Goal: Information Seeking & Learning: Understand process/instructions

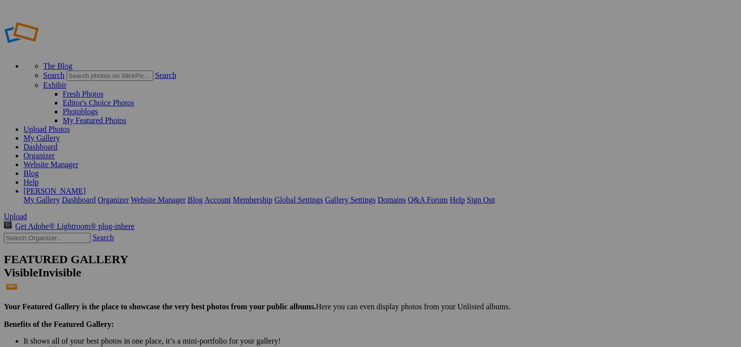
click at [78, 160] on link "Website Manager" at bounding box center [50, 164] width 55 height 8
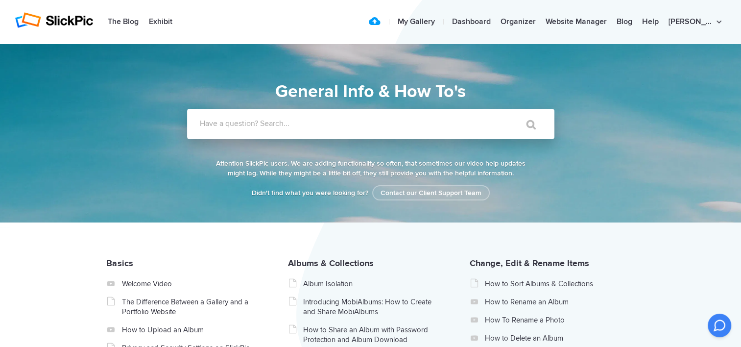
click at [321, 127] on label "Have a question? Search..." at bounding box center [383, 123] width 367 height 10
click at [321, 127] on input "Have a question? Search..." at bounding box center [350, 124] width 327 height 30
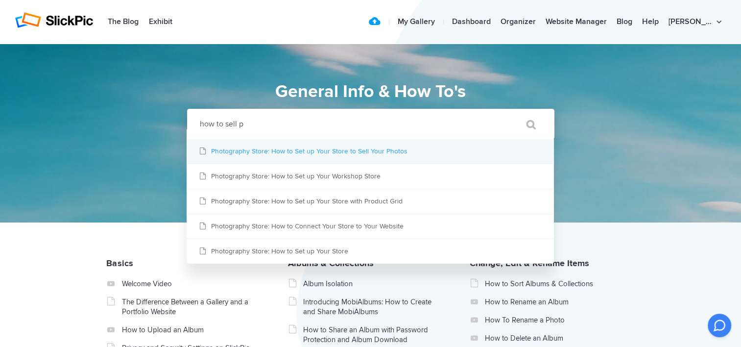
type input "how to sell p"
click at [314, 149] on link "Photography Store: How to Set up Your Store to Sell Your Photos" at bounding box center [370, 151] width 367 height 24
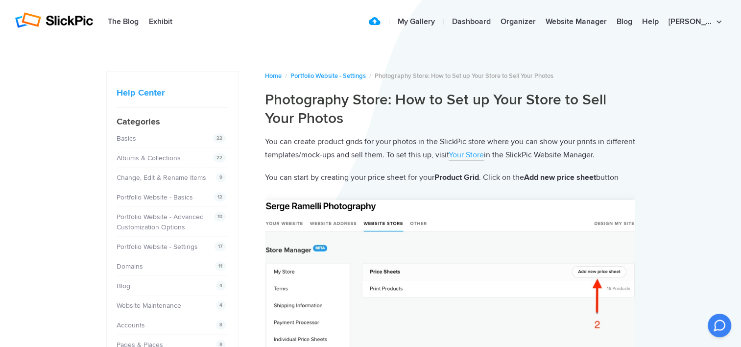
click at [484, 156] on link "Your Store" at bounding box center [465, 155] width 35 height 11
